Goal: Find specific page/section: Find specific page/section

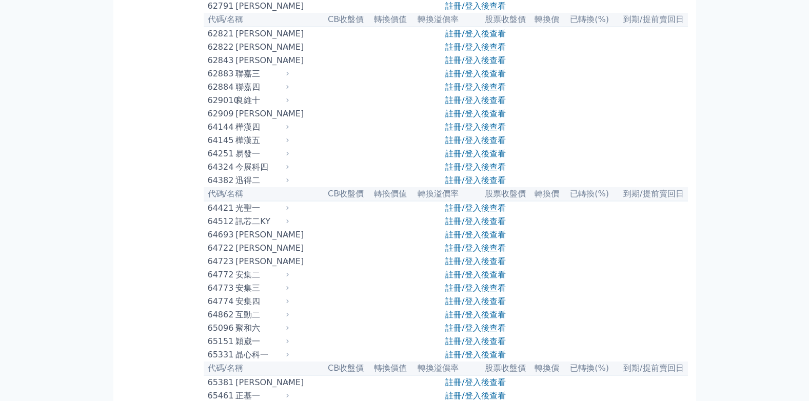
scroll to position [4257, 0]
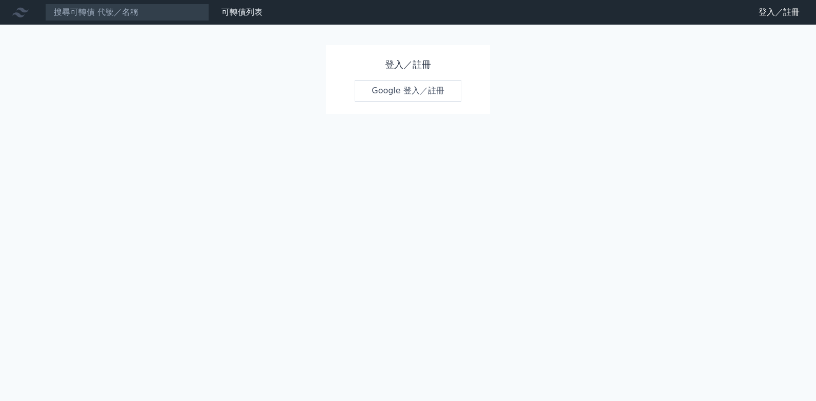
click at [404, 93] on link "Google 登入／註冊" at bounding box center [408, 91] width 107 height 22
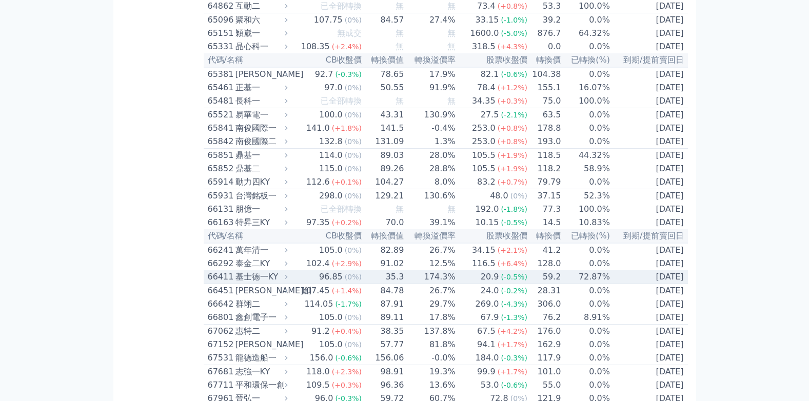
scroll to position [4308, 0]
